Goal: Navigation & Orientation: Find specific page/section

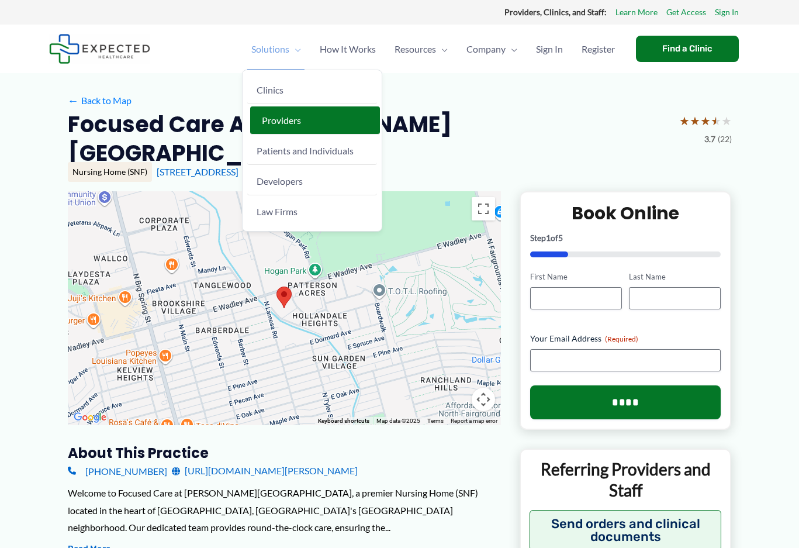
click at [269, 115] on span "Providers" at bounding box center [281, 120] width 39 height 11
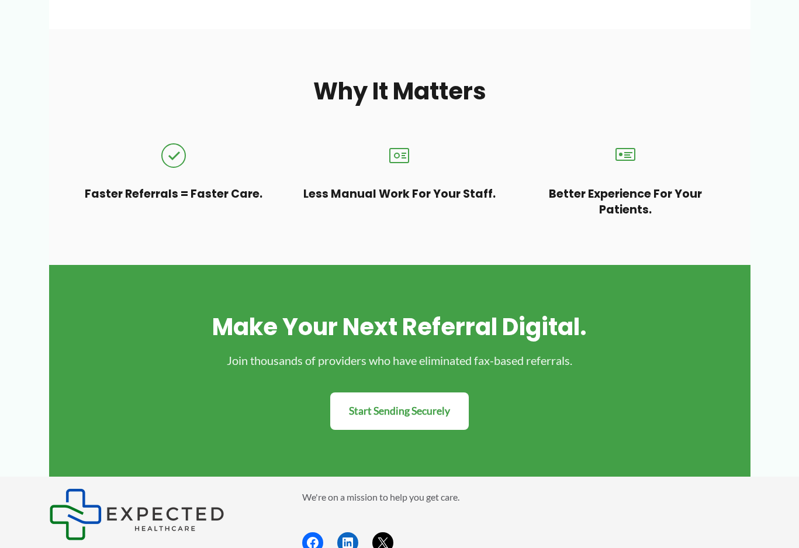
scroll to position [935, 0]
